Goal: Transaction & Acquisition: Purchase product/service

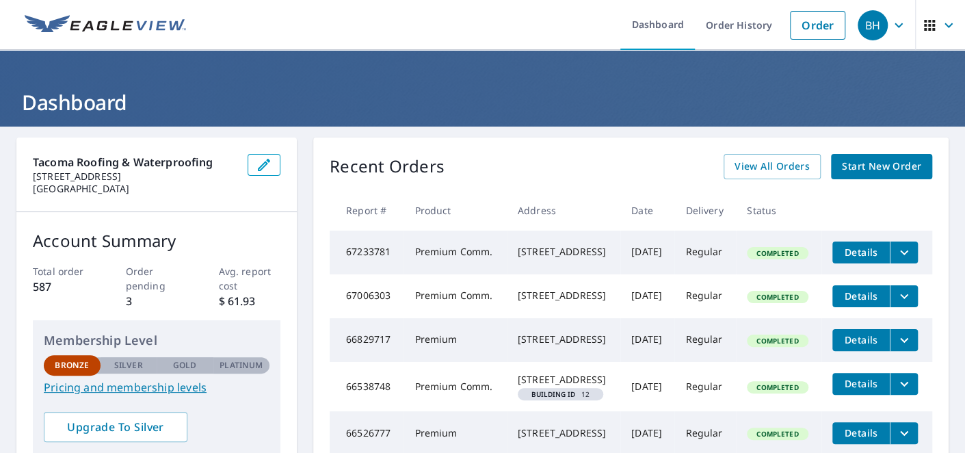
click at [807, 27] on link "Order" at bounding box center [817, 25] width 55 height 29
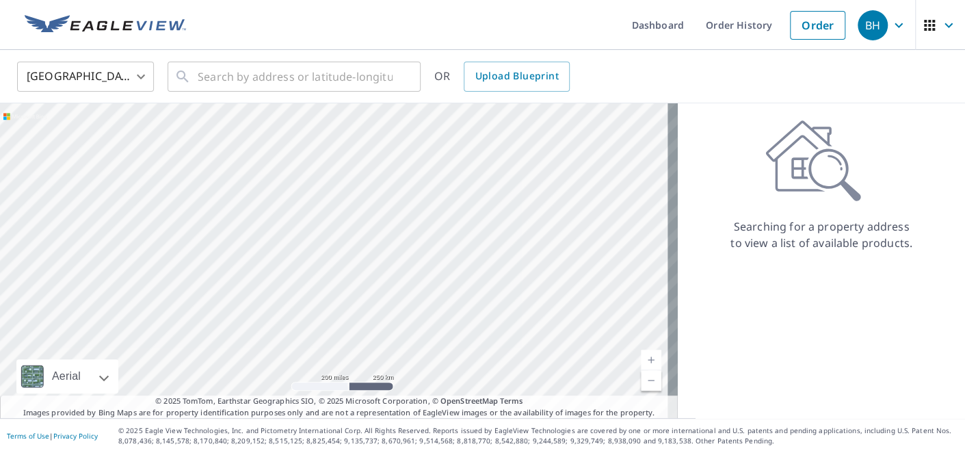
click at [850, 308] on div "Searching for a property address to view a list of available products." at bounding box center [821, 260] width 287 height 315
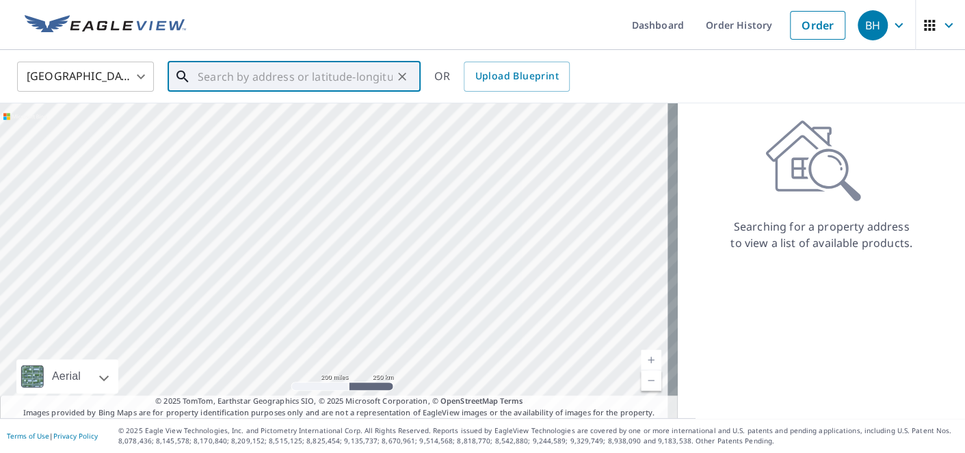
click at [370, 76] on input "text" at bounding box center [295, 76] width 195 height 38
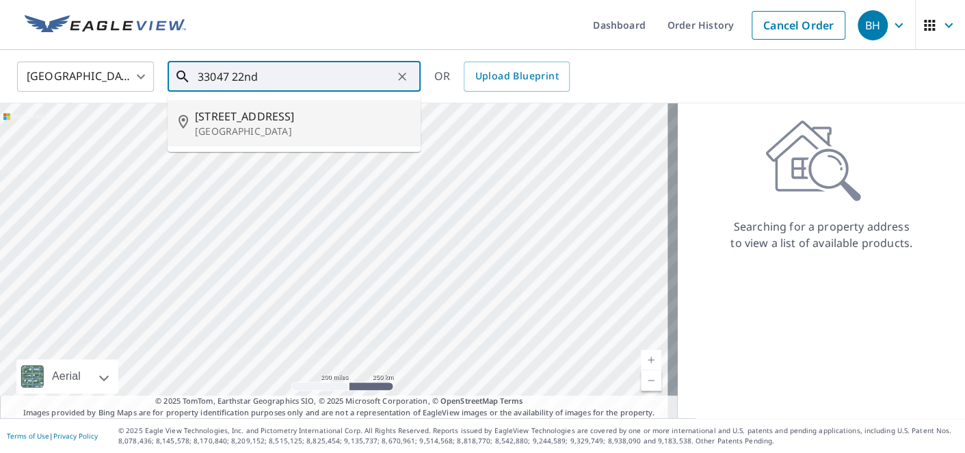
click at [311, 127] on p "[GEOGRAPHIC_DATA]" at bounding box center [302, 132] width 215 height 14
type input "[STREET_ADDRESS]"
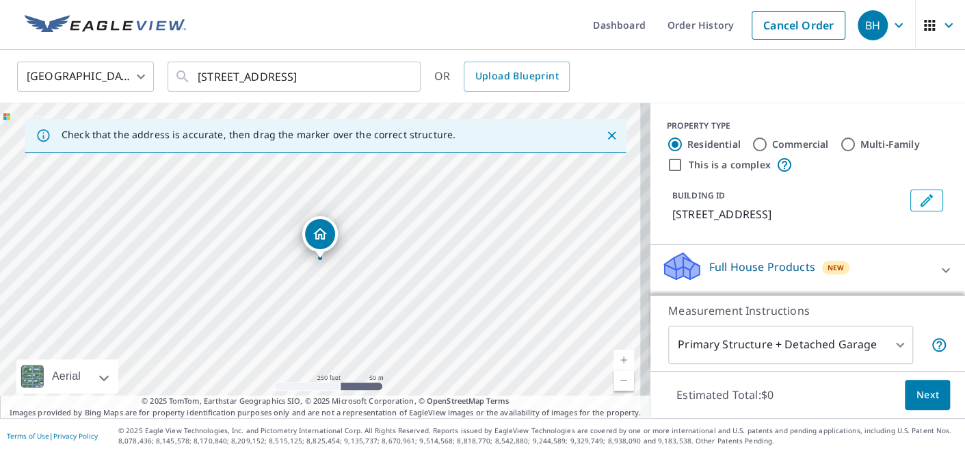
scroll to position [68, 0]
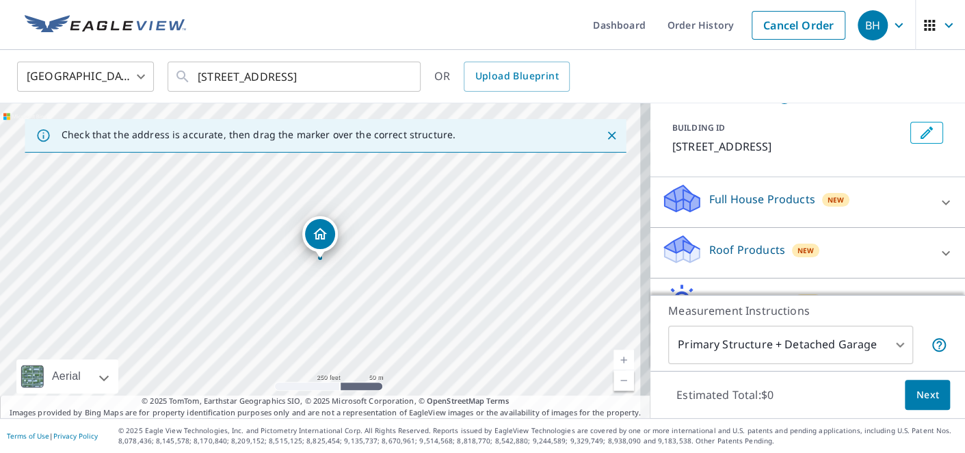
click at [731, 251] on p "Roof Products" at bounding box center [748, 250] width 76 height 16
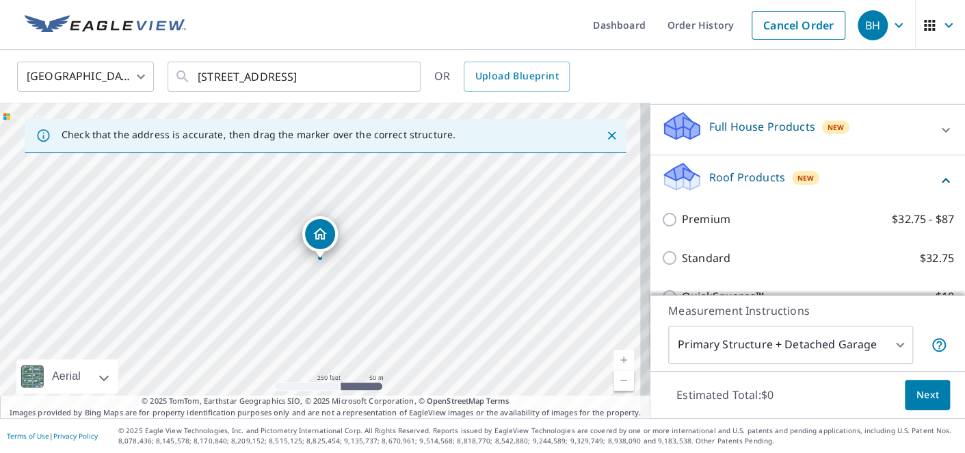
scroll to position [205, 0]
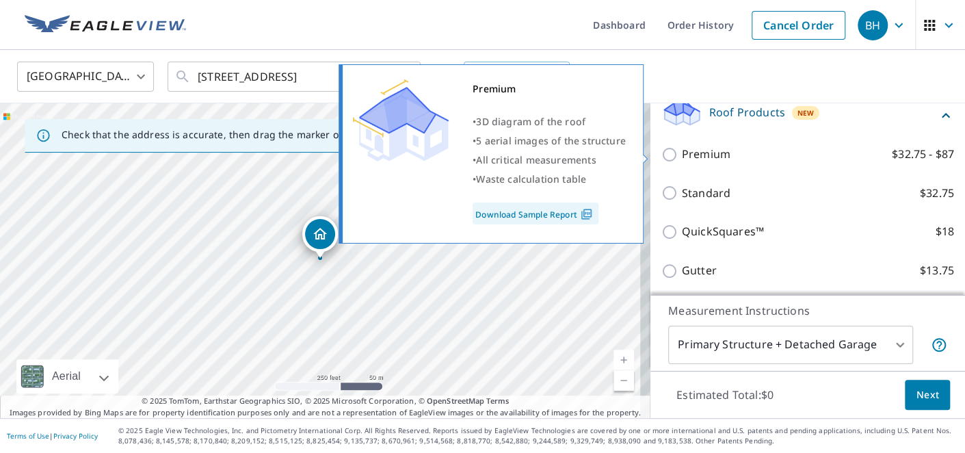
click at [682, 157] on p "Premium" at bounding box center [706, 154] width 49 height 17
click at [672, 157] on input "Premium $32.75 - $87" at bounding box center [672, 154] width 21 height 16
checkbox input "true"
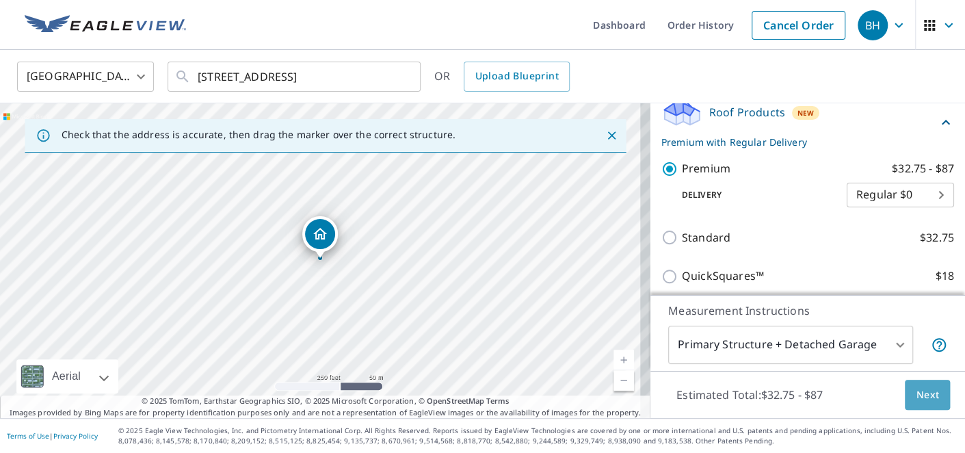
click at [924, 395] on span "Next" at bounding box center [927, 395] width 23 height 17
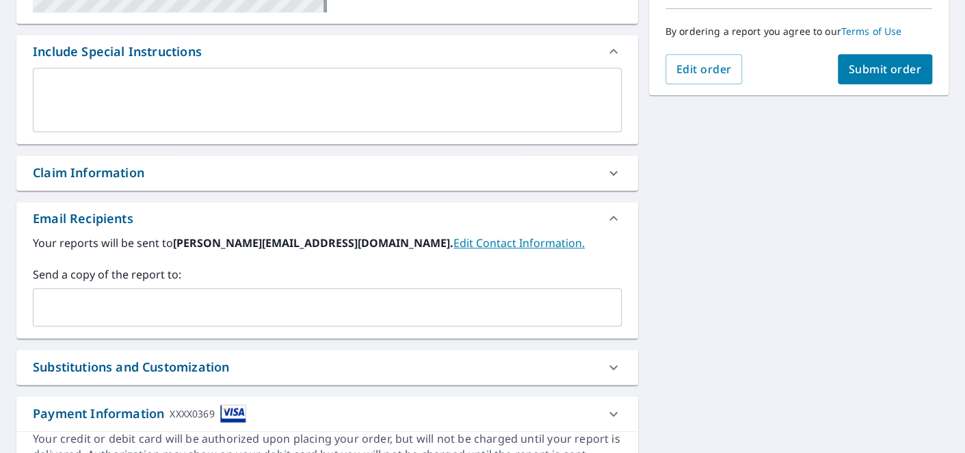
scroll to position [406, 0]
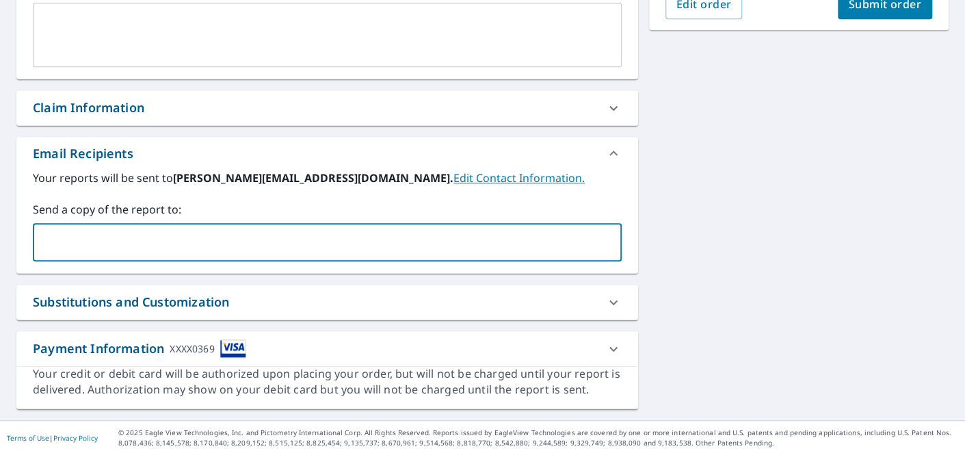
click at [361, 233] on input "text" at bounding box center [317, 242] width 556 height 26
type input "[EMAIL_ADDRESS][DOMAIN_NAME]"
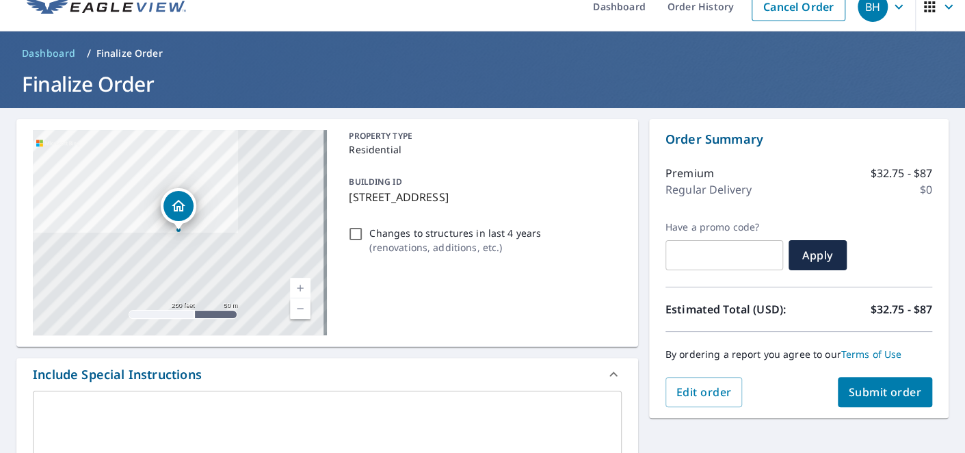
scroll to position [0, 0]
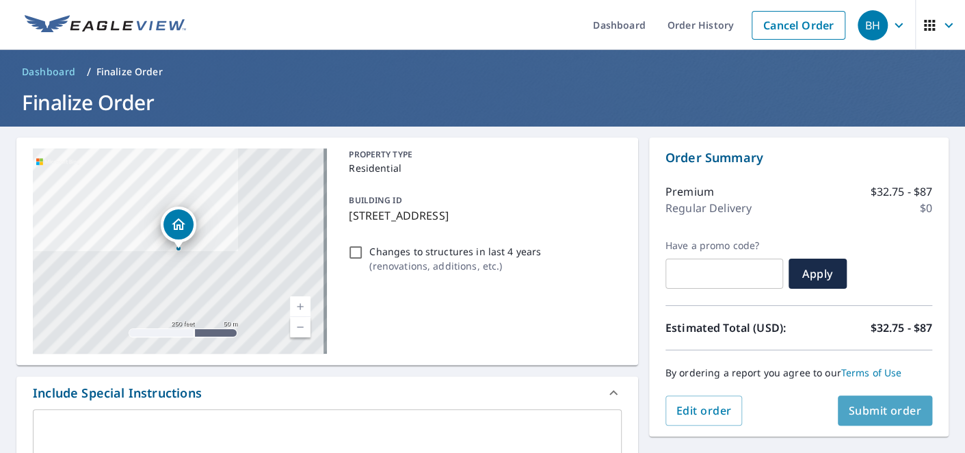
click at [878, 401] on button "Submit order" at bounding box center [885, 410] width 95 height 30
checkbox input "true"
